Goal: Information Seeking & Learning: Learn about a topic

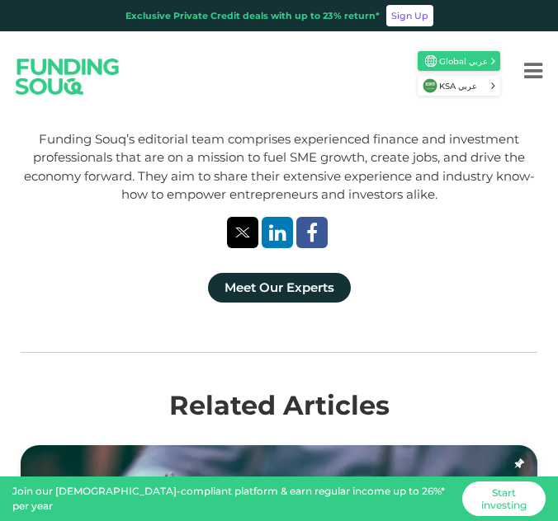
scroll to position [3629, 0]
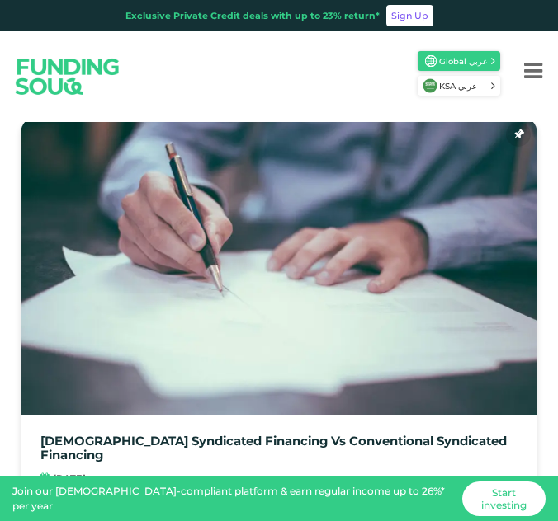
scroll to position [4042, 0]
